Goal: Find contact information: Find contact information

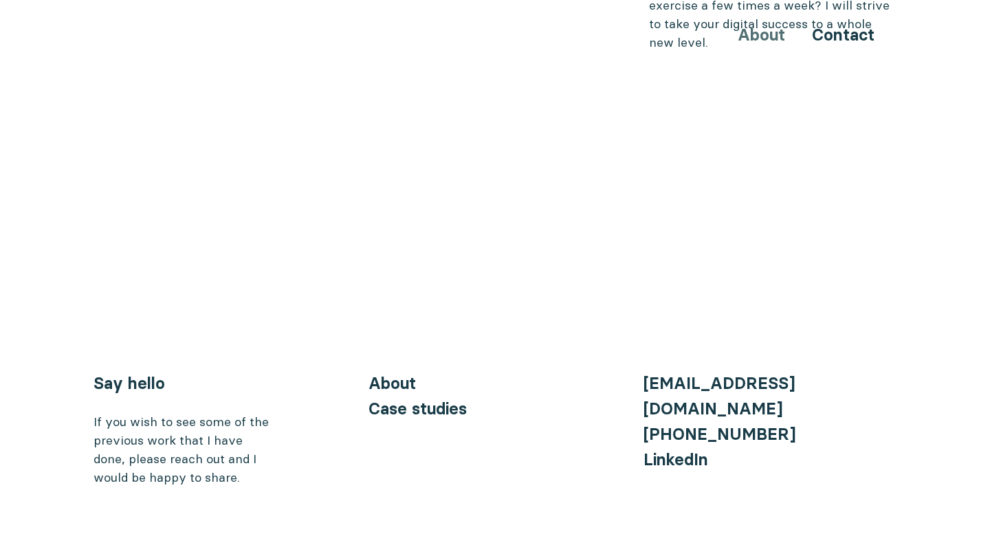
scroll to position [5562, 0]
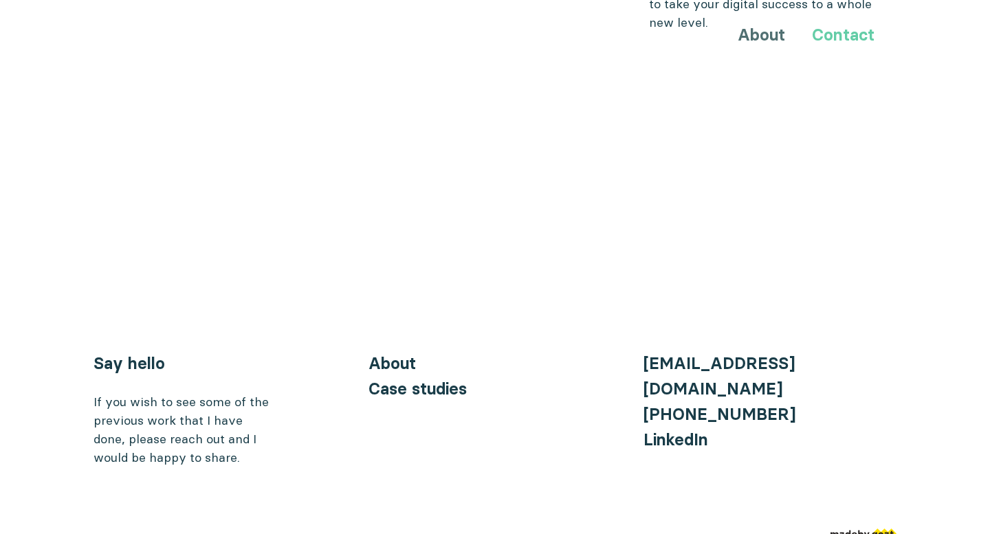
click at [859, 40] on link "Contact" at bounding box center [843, 35] width 63 height 20
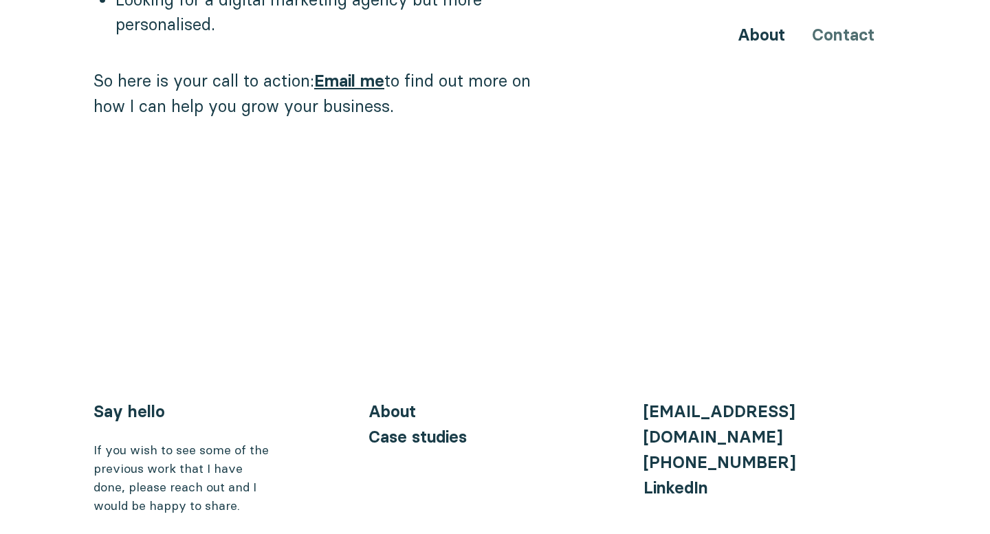
scroll to position [1475, 0]
click at [361, 70] on link "Email me" at bounding box center [349, 80] width 70 height 20
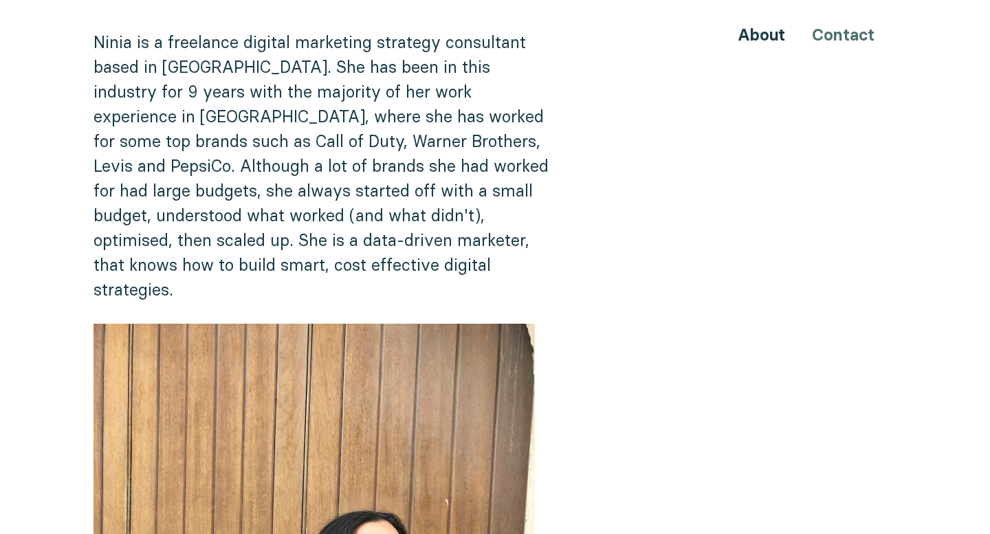
scroll to position [0, 0]
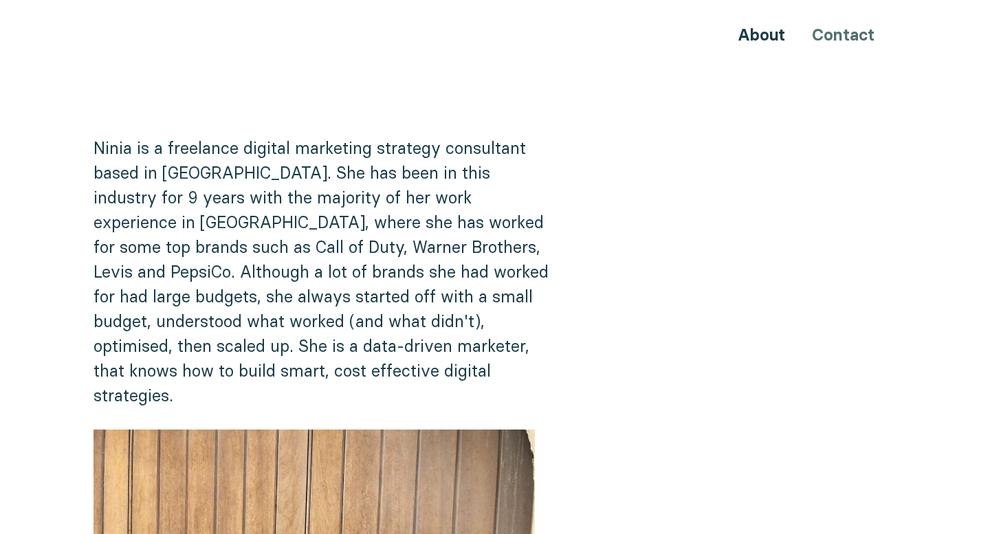
click at [836, 38] on div "About Contact" at bounding box center [495, 34] width 825 height 25
click at [749, 30] on link "About" at bounding box center [761, 35] width 47 height 20
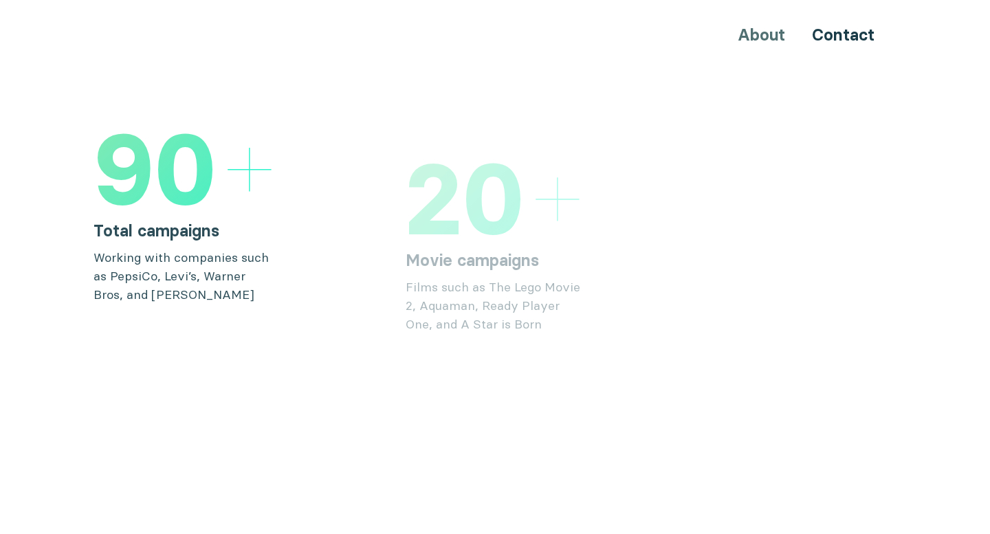
scroll to position [2107, 0]
